Goal: Task Accomplishment & Management: Manage account settings

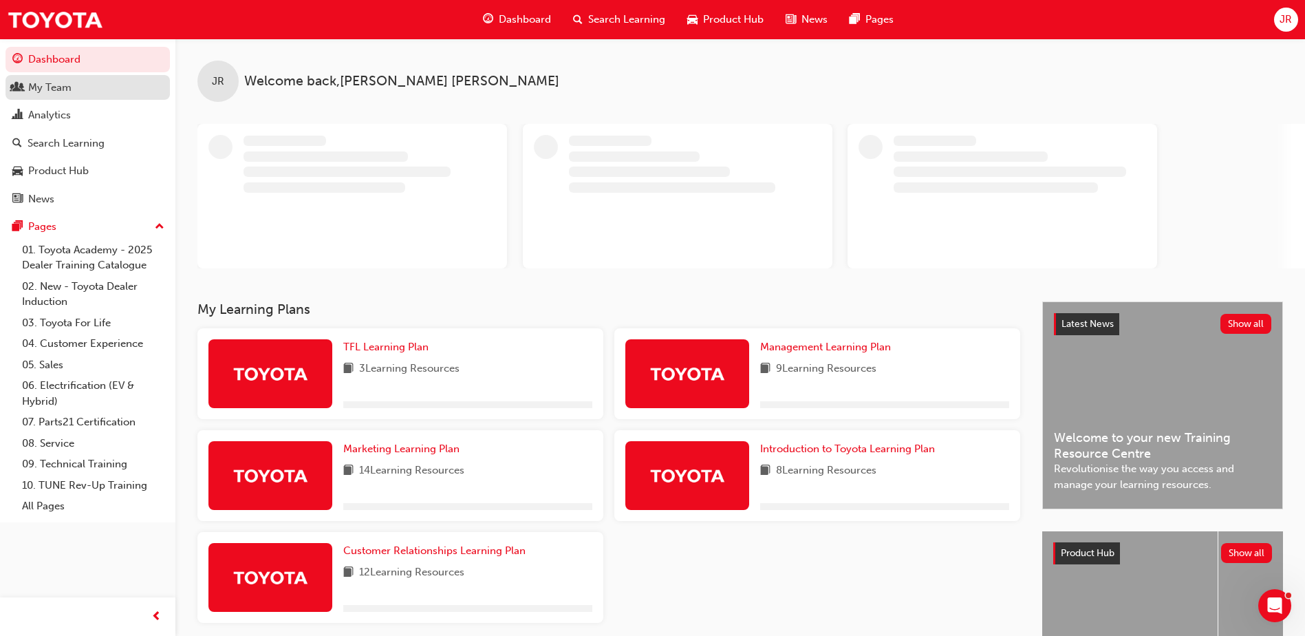
click at [118, 92] on div "My Team" at bounding box center [87, 87] width 151 height 17
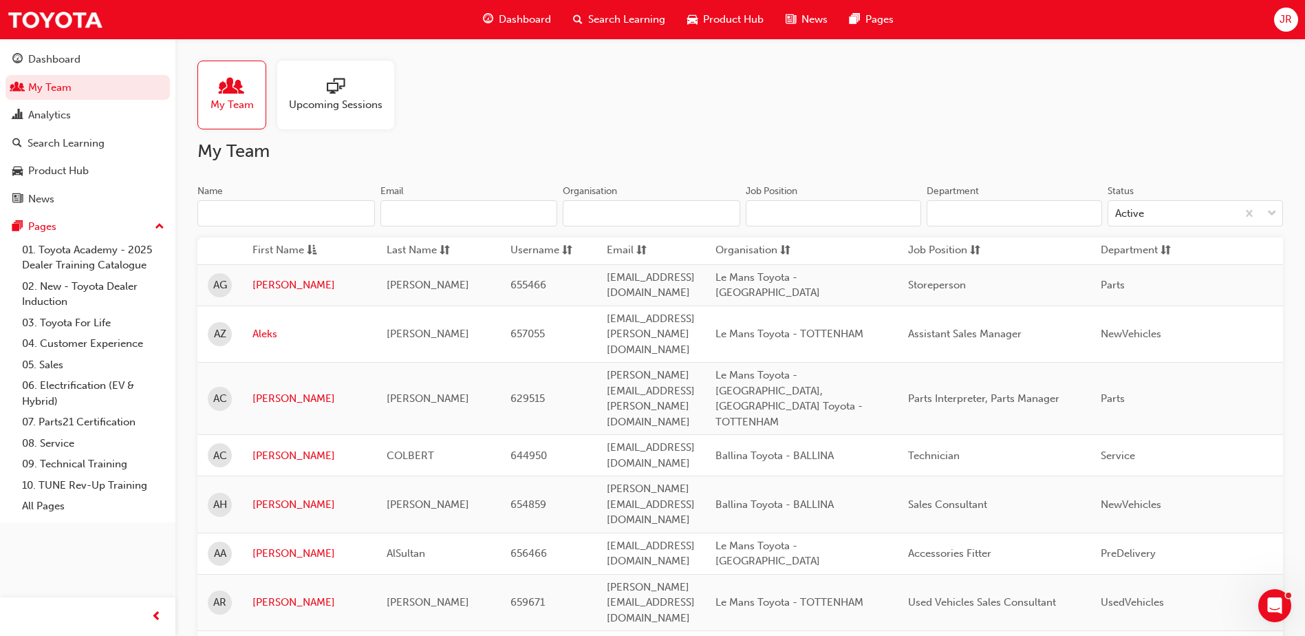
click at [709, 25] on span "JR" at bounding box center [1285, 20] width 12 height 16
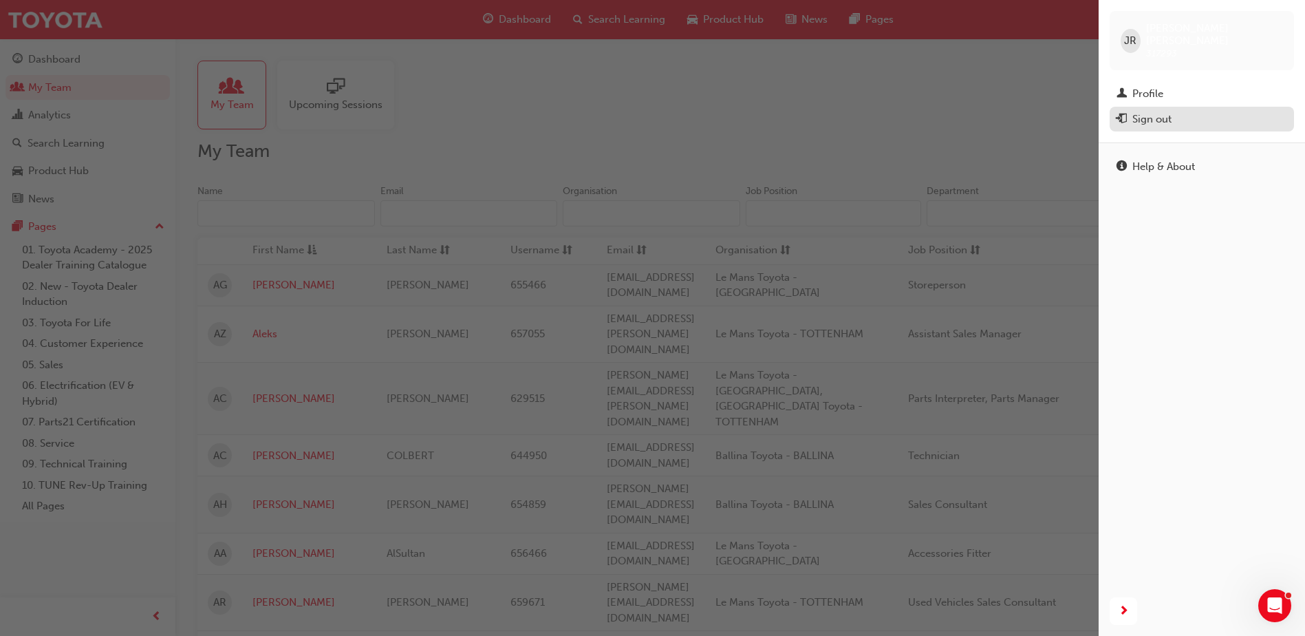
click at [709, 111] on div "Sign out" at bounding box center [1151, 119] width 39 height 16
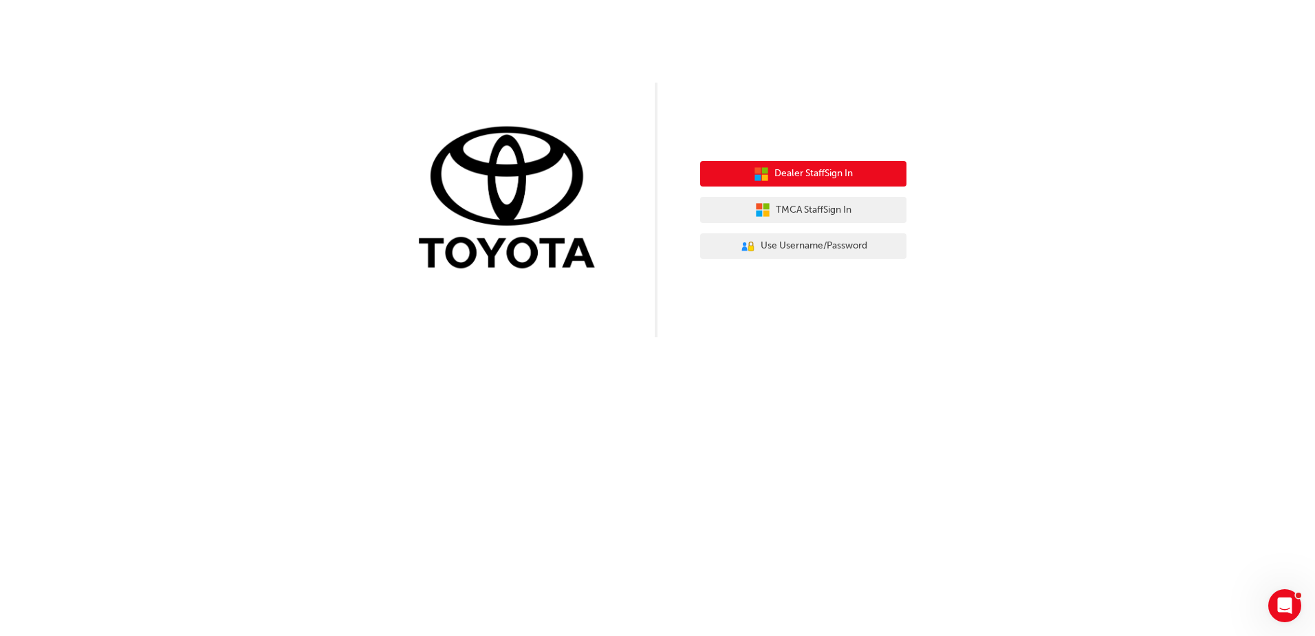
click at [839, 171] on span "Dealer Staff Sign In" at bounding box center [813, 174] width 78 height 16
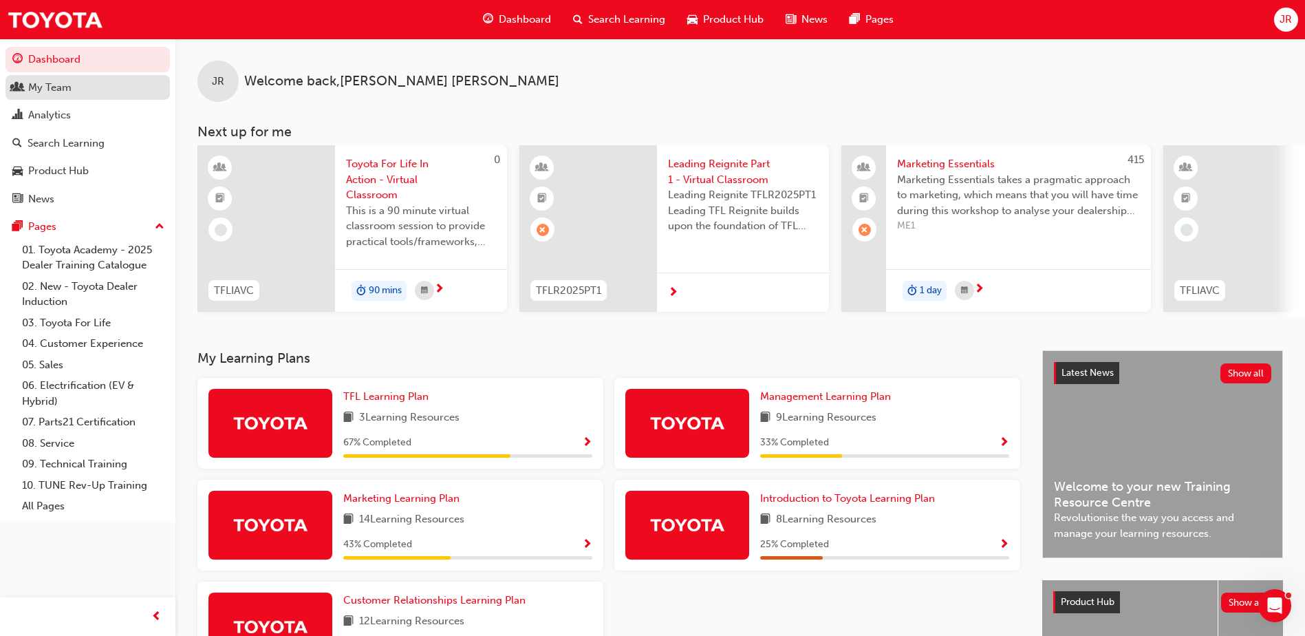
click at [45, 79] on div "My Team" at bounding box center [87, 87] width 151 height 17
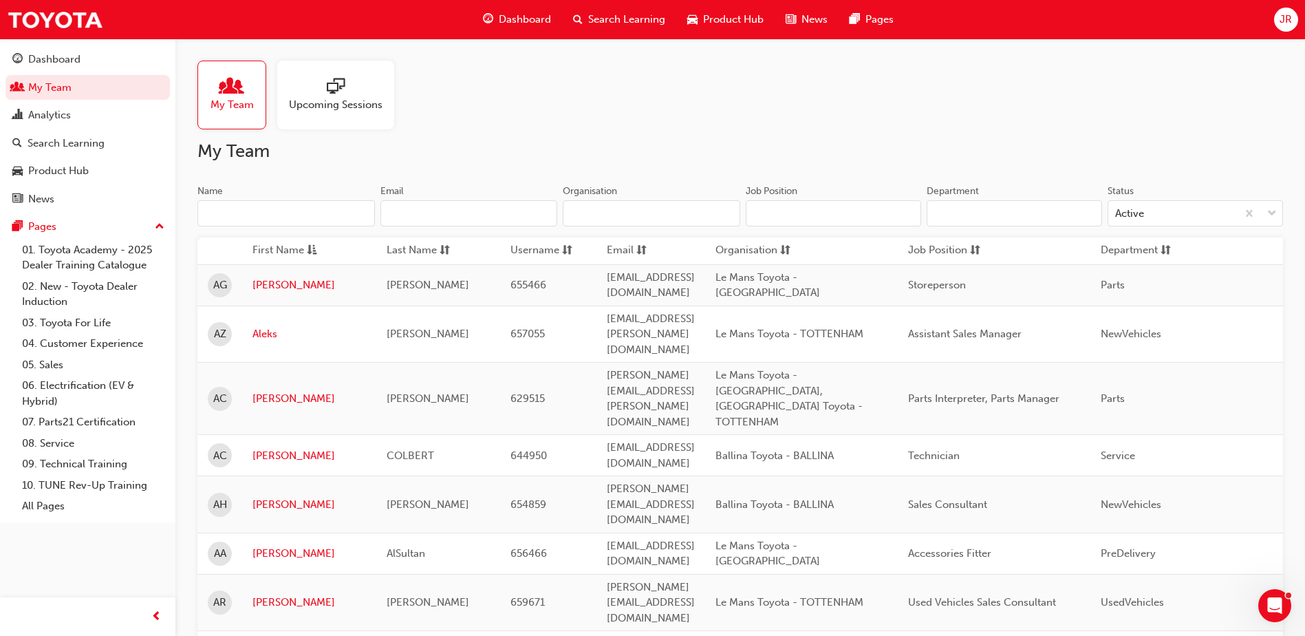
click at [1286, 21] on span "JR" at bounding box center [1285, 20] width 12 height 16
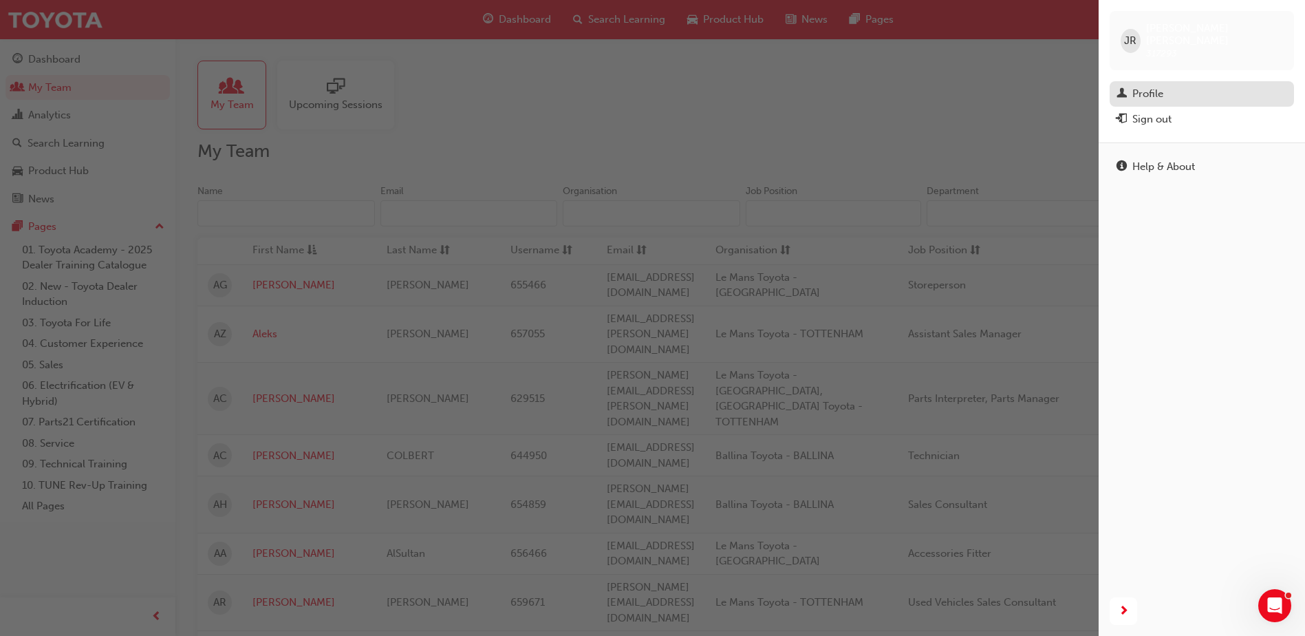
click at [1133, 86] on div "Profile" at bounding box center [1147, 94] width 31 height 16
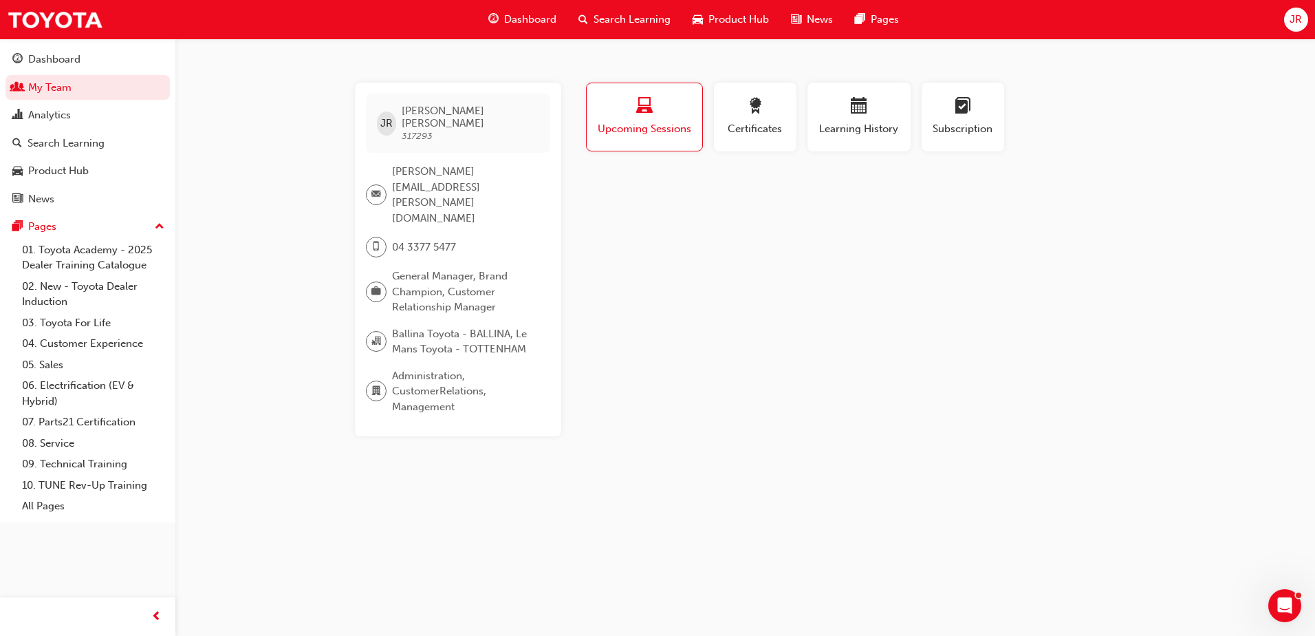
click at [454, 326] on span "Ballina Toyota - BALLINA, Le Mans Toyota - TOTTENHAM" at bounding box center [465, 341] width 147 height 31
click at [426, 168] on span "[PERSON_NAME][EMAIL_ADDRESS][PERSON_NAME][DOMAIN_NAME]" at bounding box center [465, 195] width 147 height 62
click at [51, 90] on link "My Team" at bounding box center [88, 87] width 164 height 25
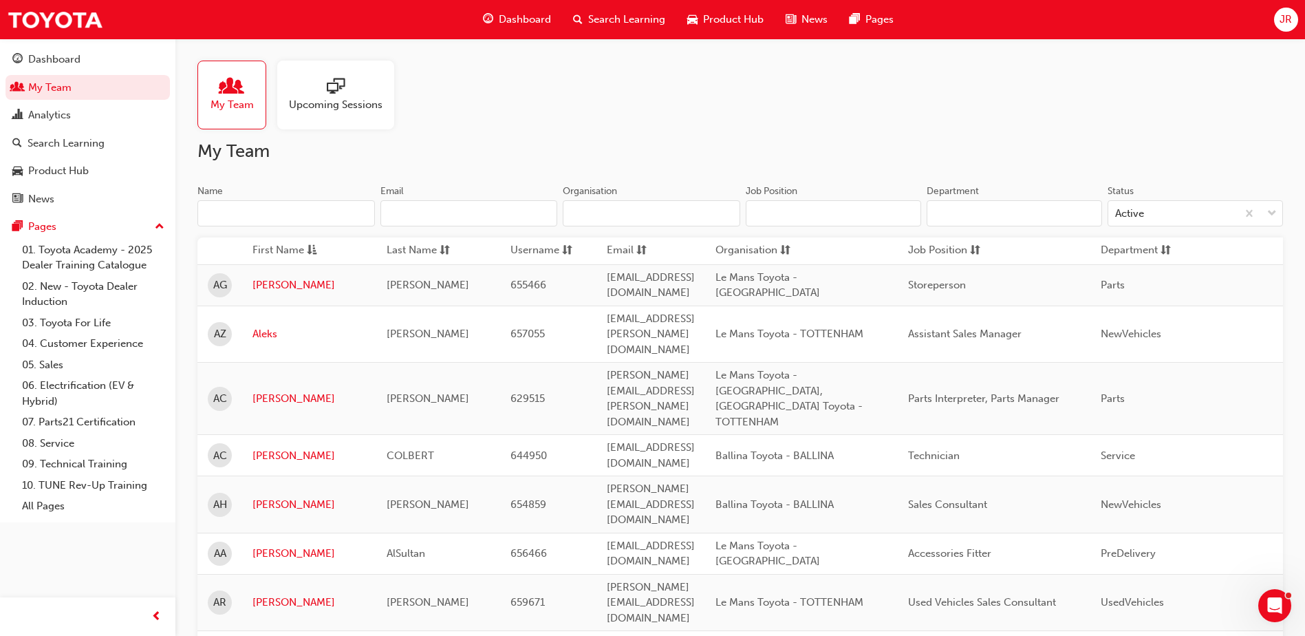
click at [605, 217] on input "Organisation" at bounding box center [651, 213] width 177 height 26
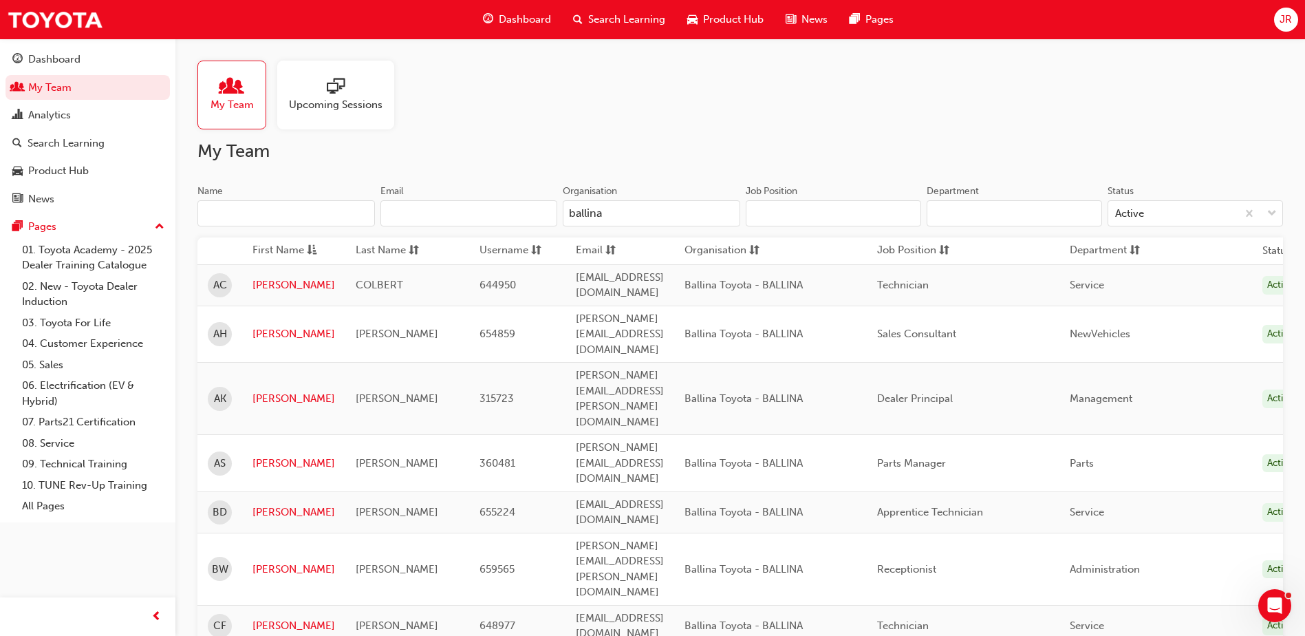
type input "ballina"
click at [648, 125] on div "My Team Upcoming Sessions" at bounding box center [739, 95] width 1085 height 69
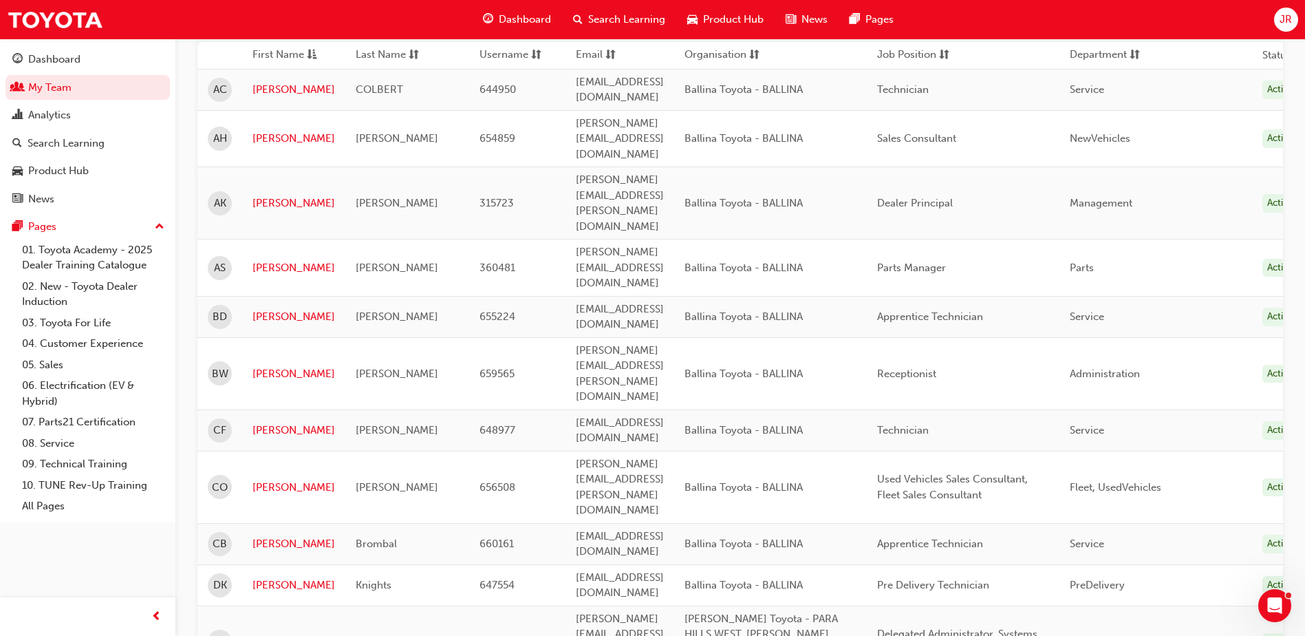
scroll to position [275, 0]
